Goal: Information Seeking & Learning: Learn about a topic

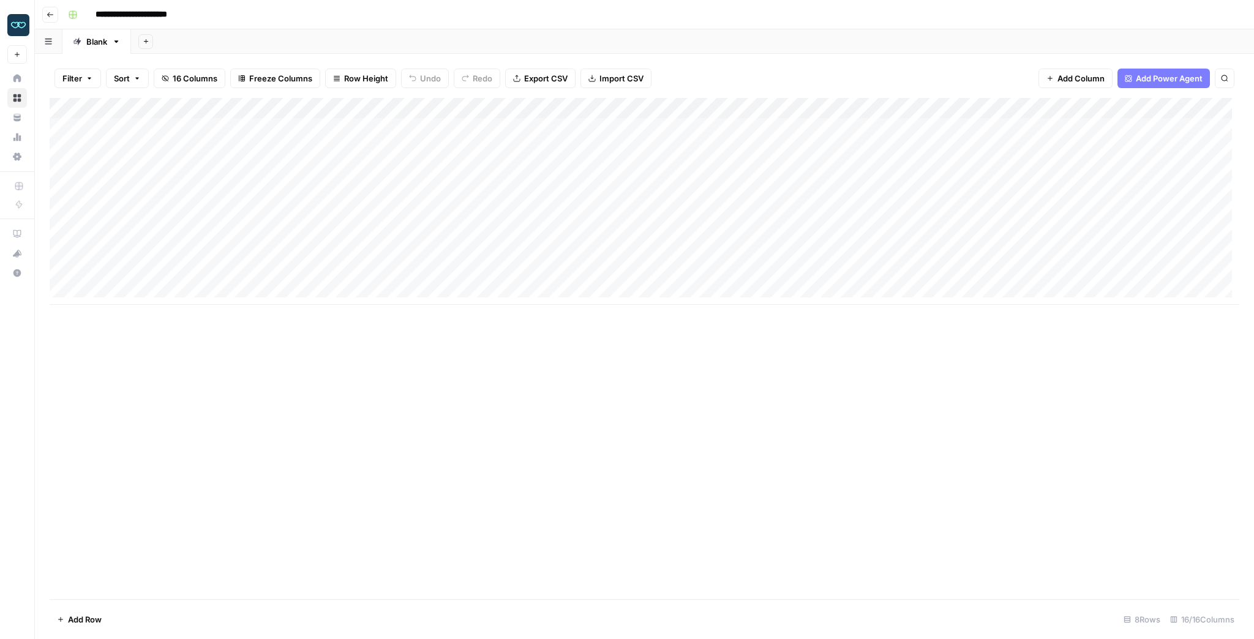
click at [859, 255] on div "Add Column" at bounding box center [644, 201] width 1189 height 207
click at [945, 252] on div "Add Column" at bounding box center [644, 201] width 1189 height 207
click at [938, 253] on div "Add Column" at bounding box center [644, 201] width 1189 height 207
click at [913, 226] on div "Add Column" at bounding box center [644, 201] width 1189 height 207
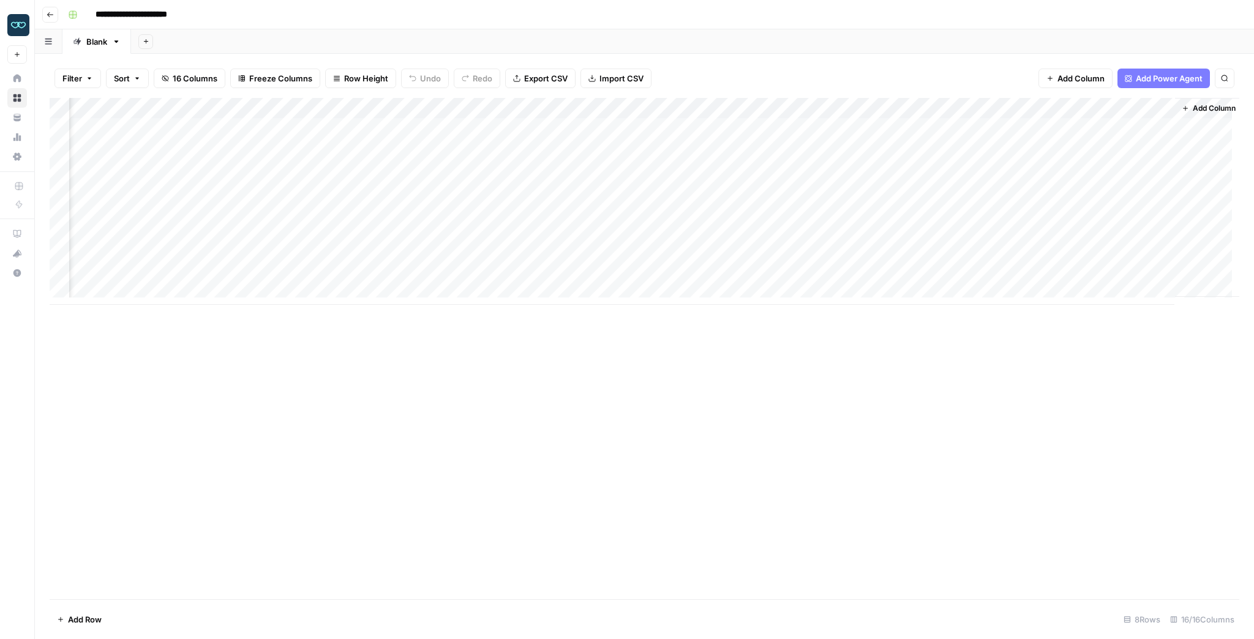
click at [913, 226] on div "Add Column" at bounding box center [644, 201] width 1189 height 207
click at [802, 394] on div "Add Column" at bounding box center [644, 348] width 1189 height 501
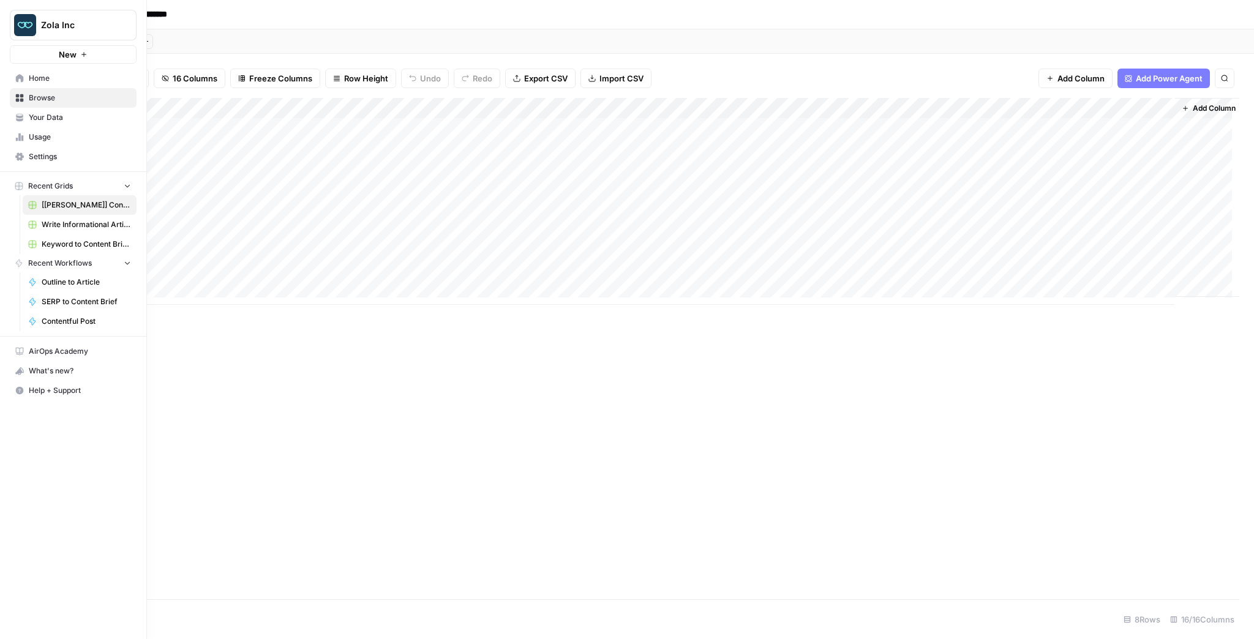
click at [19, 119] on icon at bounding box center [19, 119] width 7 height 3
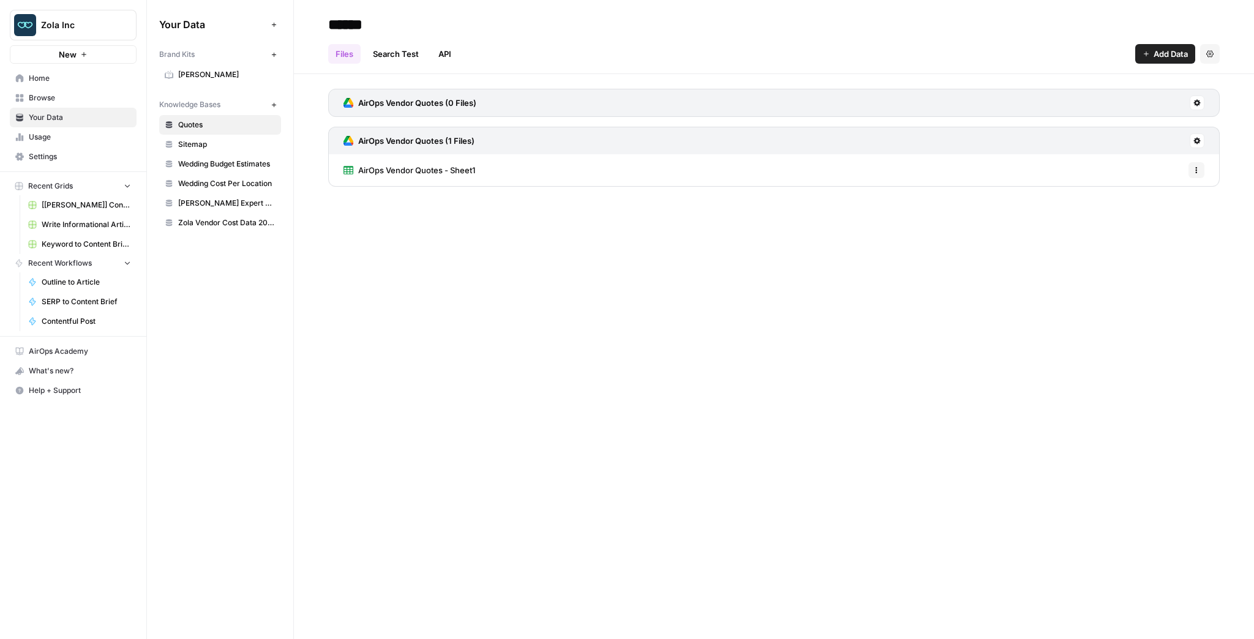
click at [183, 136] on link "Sitemap" at bounding box center [220, 145] width 122 height 20
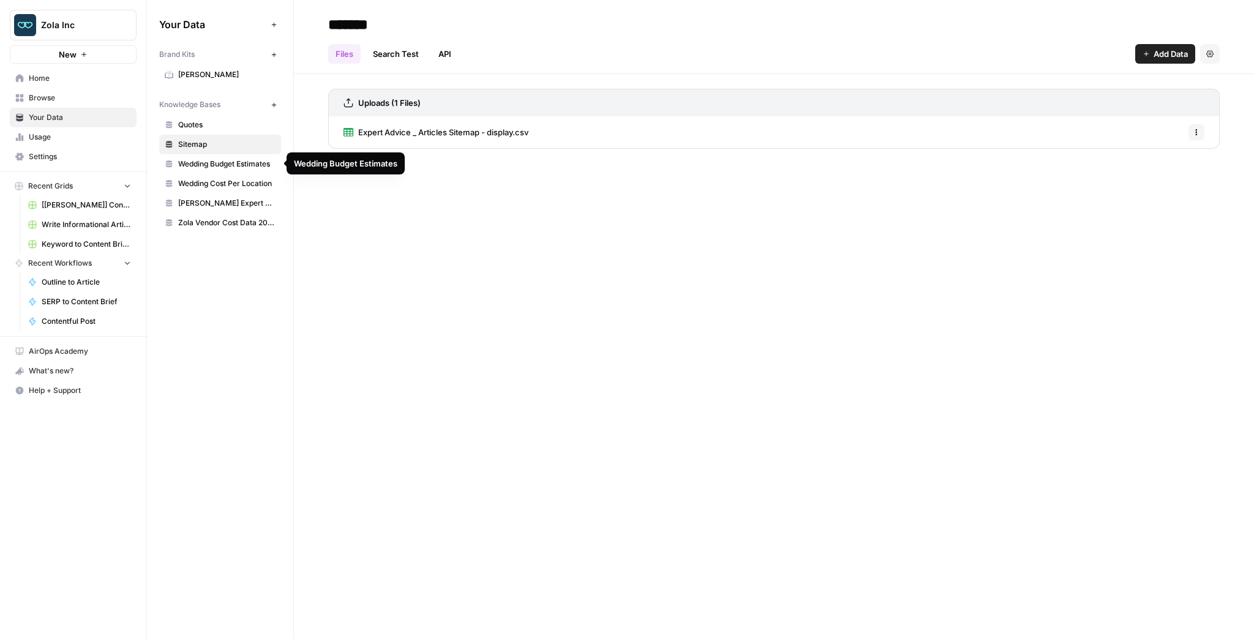
click at [200, 159] on span "Wedding Budget Estimates" at bounding box center [226, 164] width 97 height 11
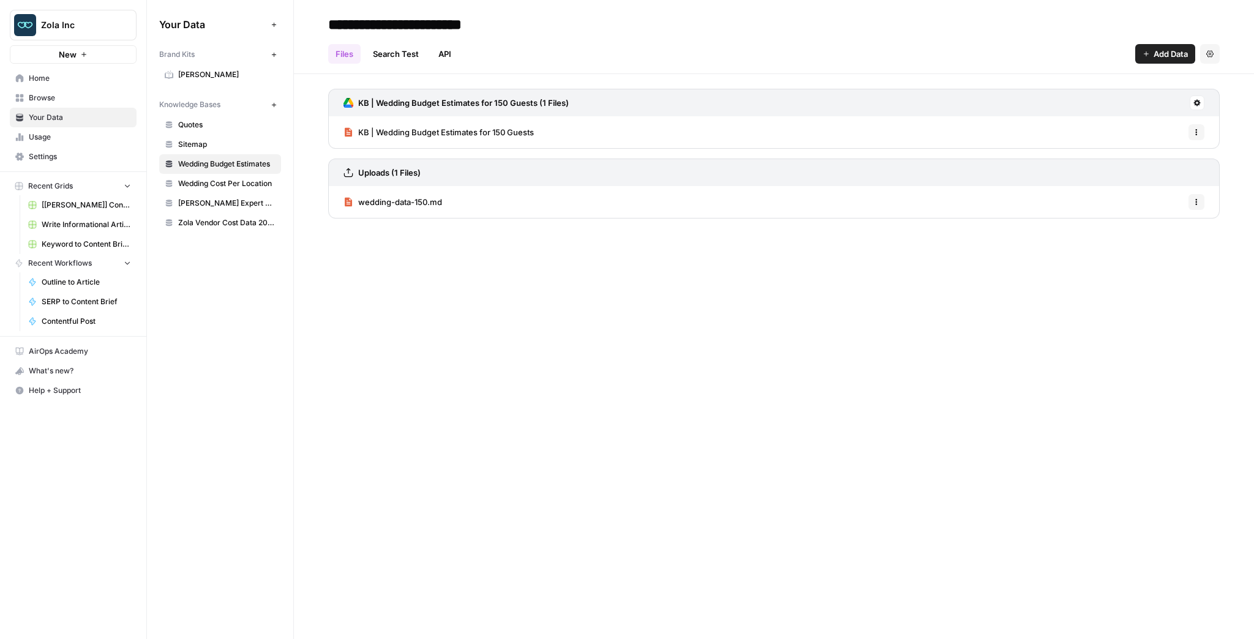
click at [217, 178] on span "Wedding Cost Per Location" at bounding box center [226, 183] width 97 height 11
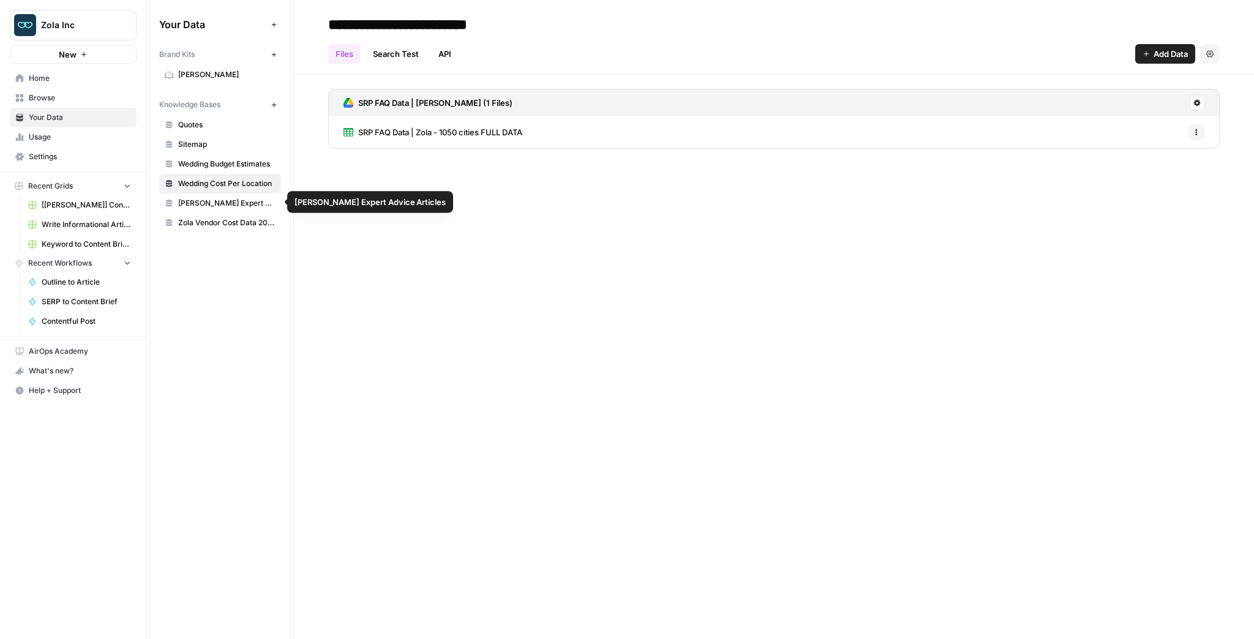
click at [231, 200] on span "[PERSON_NAME] Expert Advice Articles" at bounding box center [226, 203] width 97 height 11
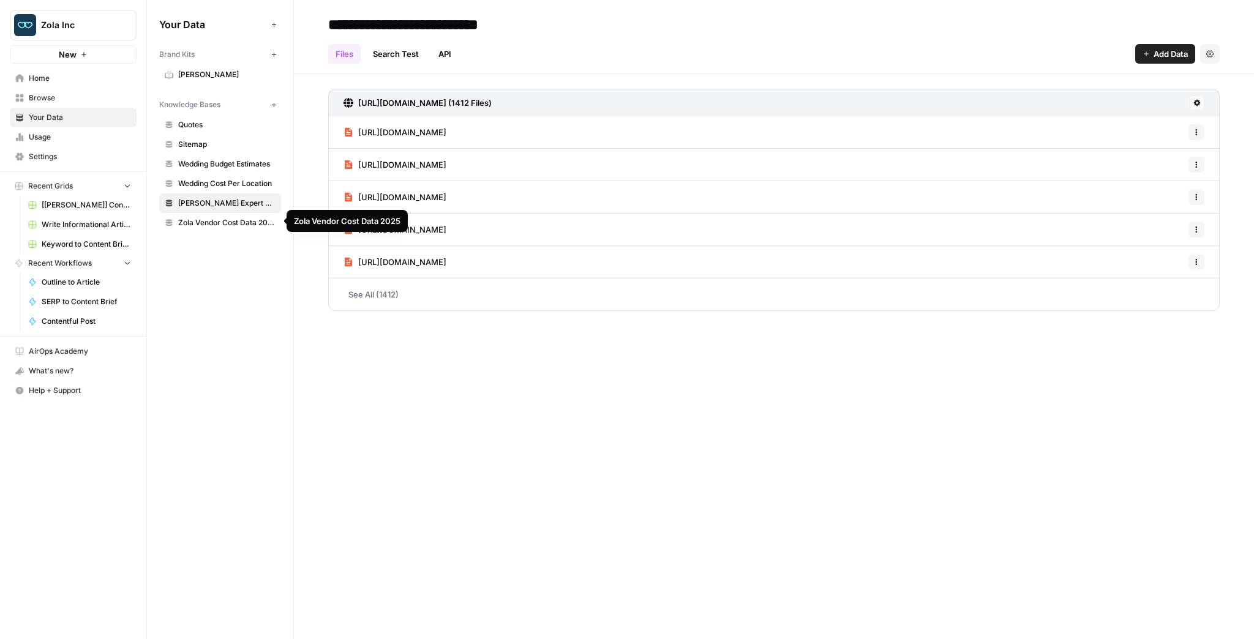
click at [233, 220] on span "Zola Vendor Cost Data 2025" at bounding box center [226, 222] width 97 height 11
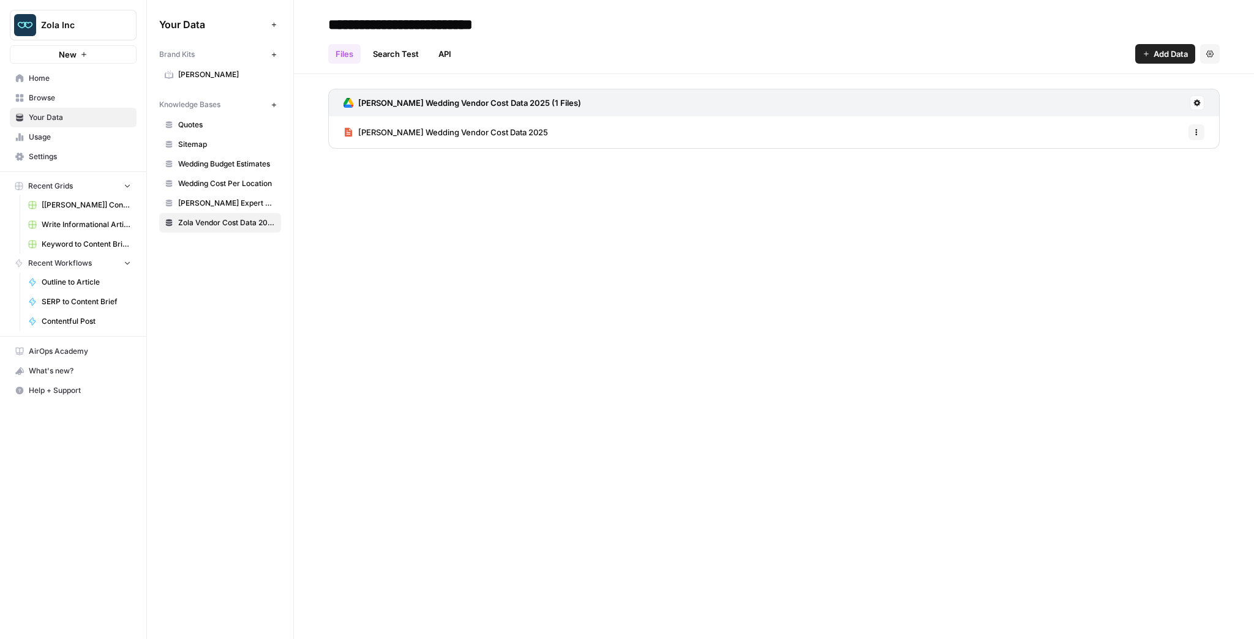
click at [486, 130] on span "[PERSON_NAME] Wedding Vendor Cost Data 2025" at bounding box center [453, 132] width 190 height 12
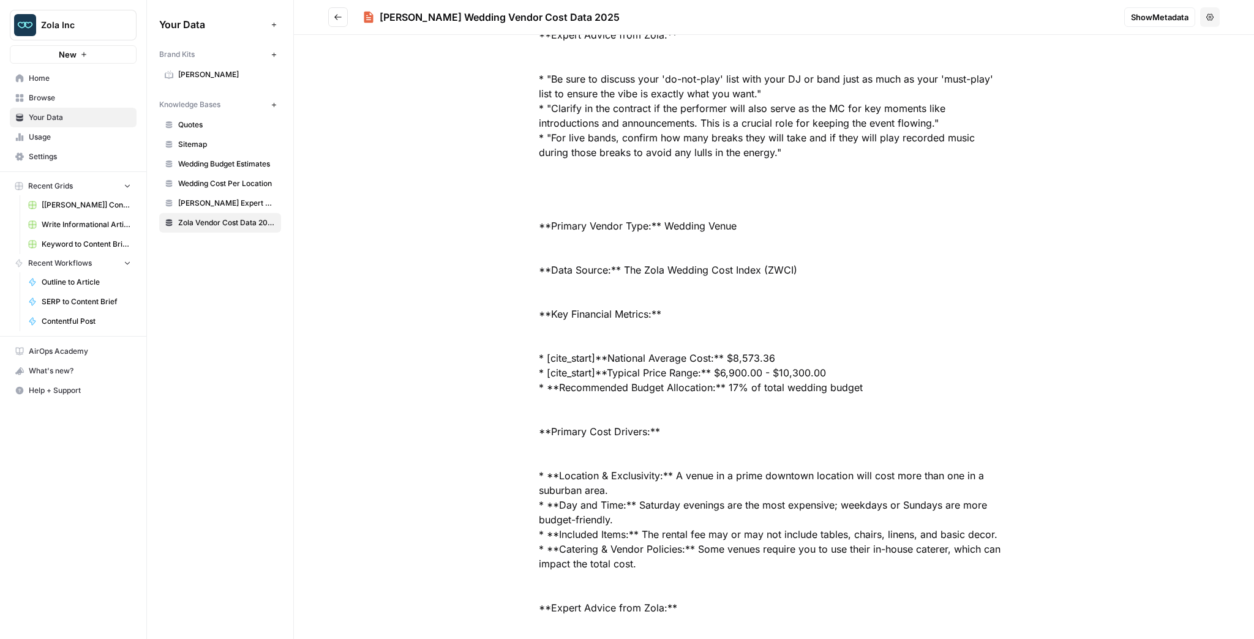
scroll to position [1861, 0]
click at [181, 207] on span "[PERSON_NAME] Expert Advice Articles" at bounding box center [226, 203] width 97 height 11
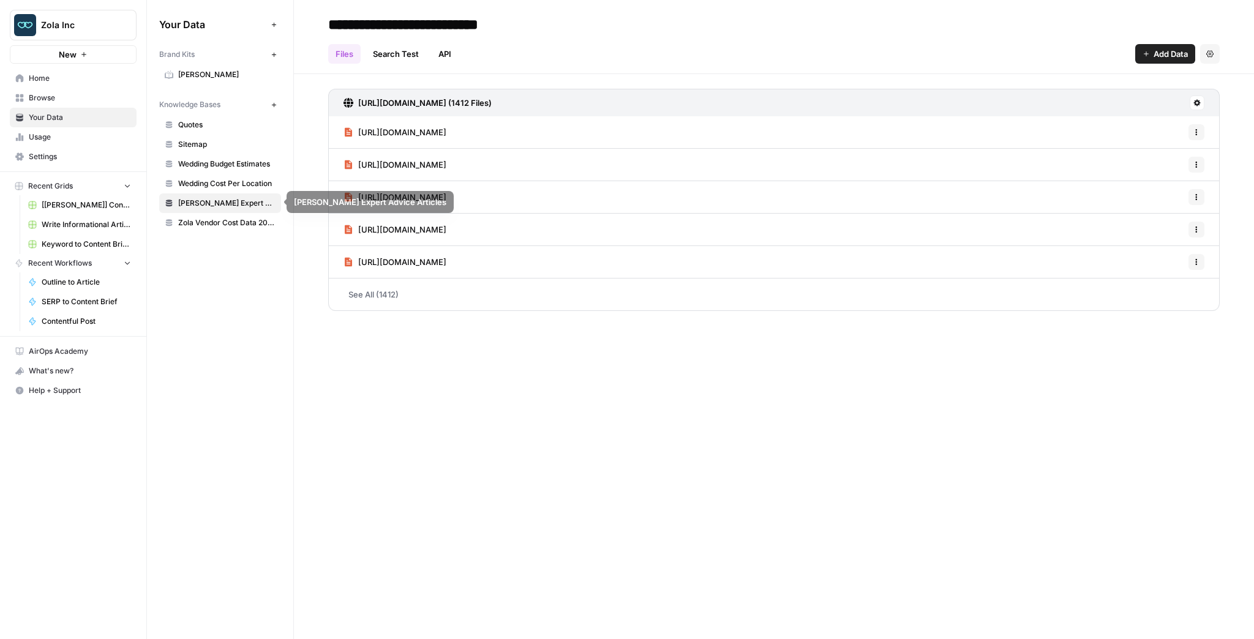
click at [91, 201] on span "[[PERSON_NAME]] Content Creation" at bounding box center [86, 205] width 89 height 11
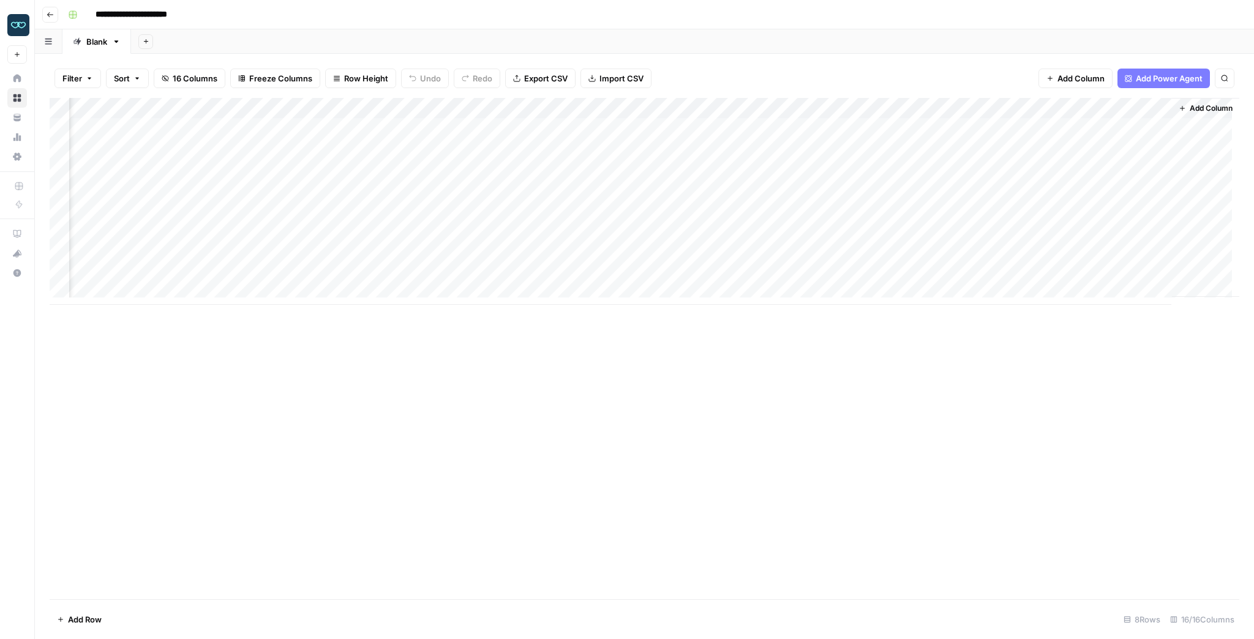
scroll to position [0, 771]
click at [713, 250] on div "Add Column" at bounding box center [644, 201] width 1189 height 207
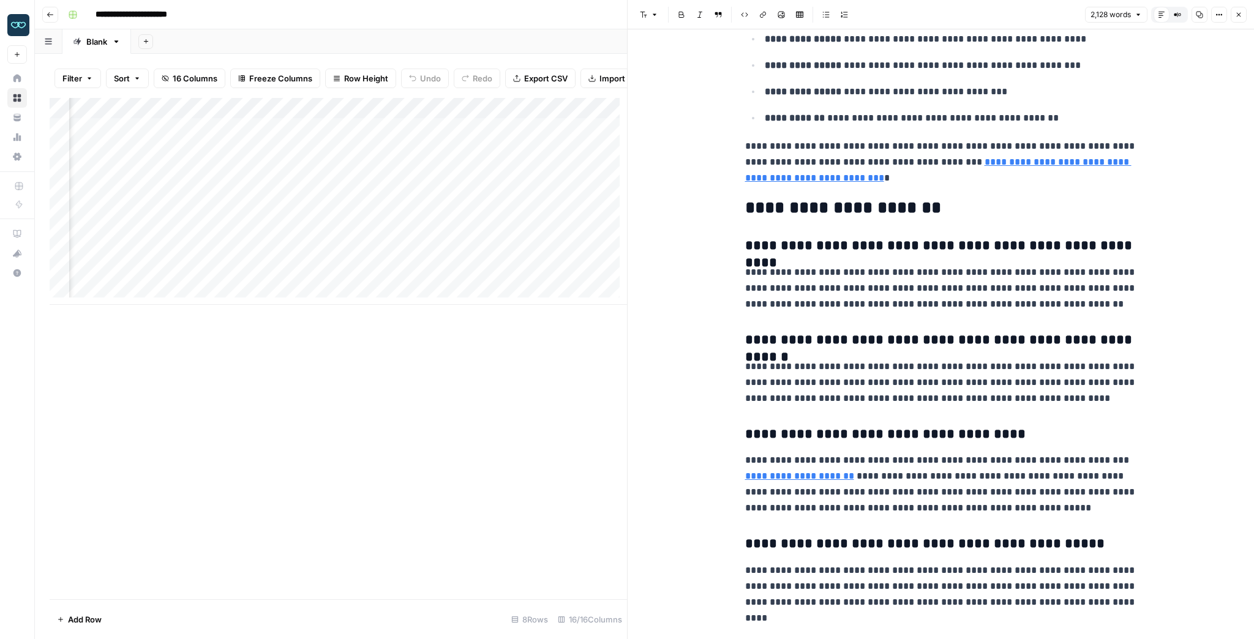
scroll to position [3126, 0]
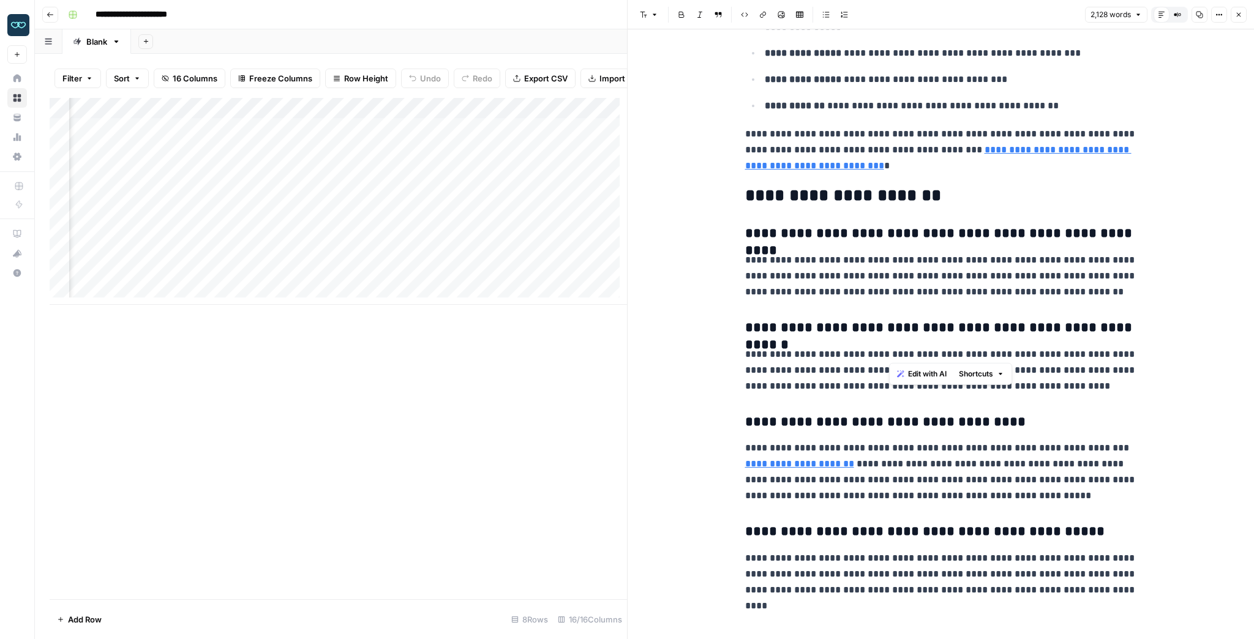
drag, startPoint x: 886, startPoint y: 318, endPoint x: 894, endPoint y: 368, distance: 50.2
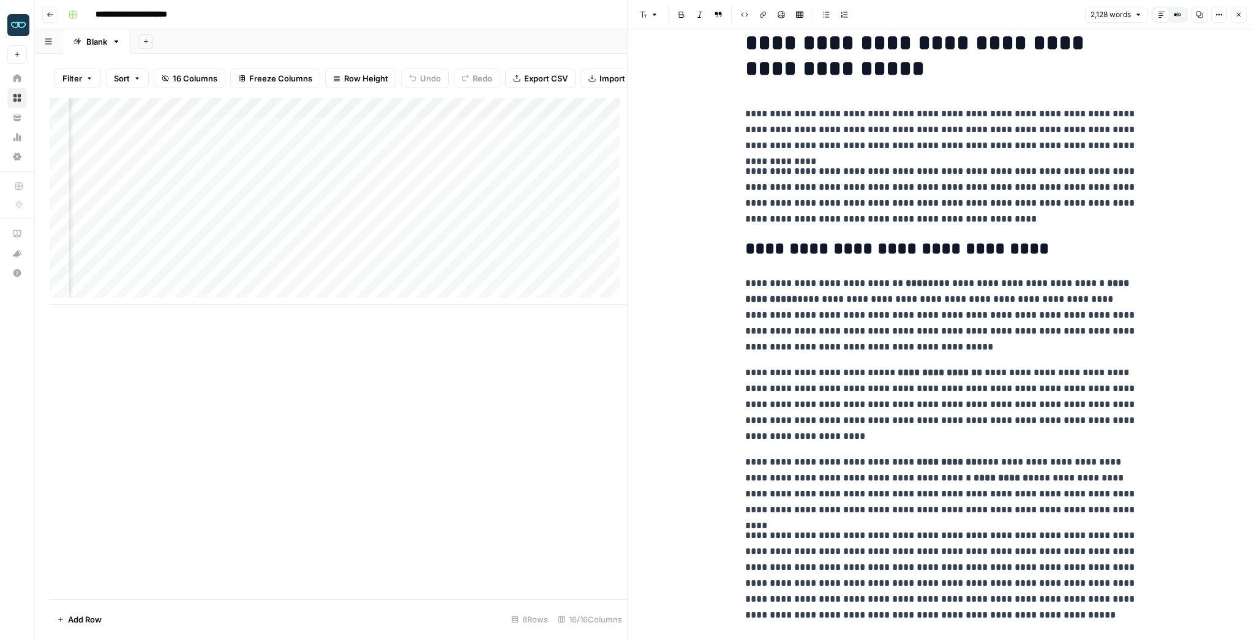
scroll to position [0, 0]
